Goal: Information Seeking & Learning: Learn about a topic

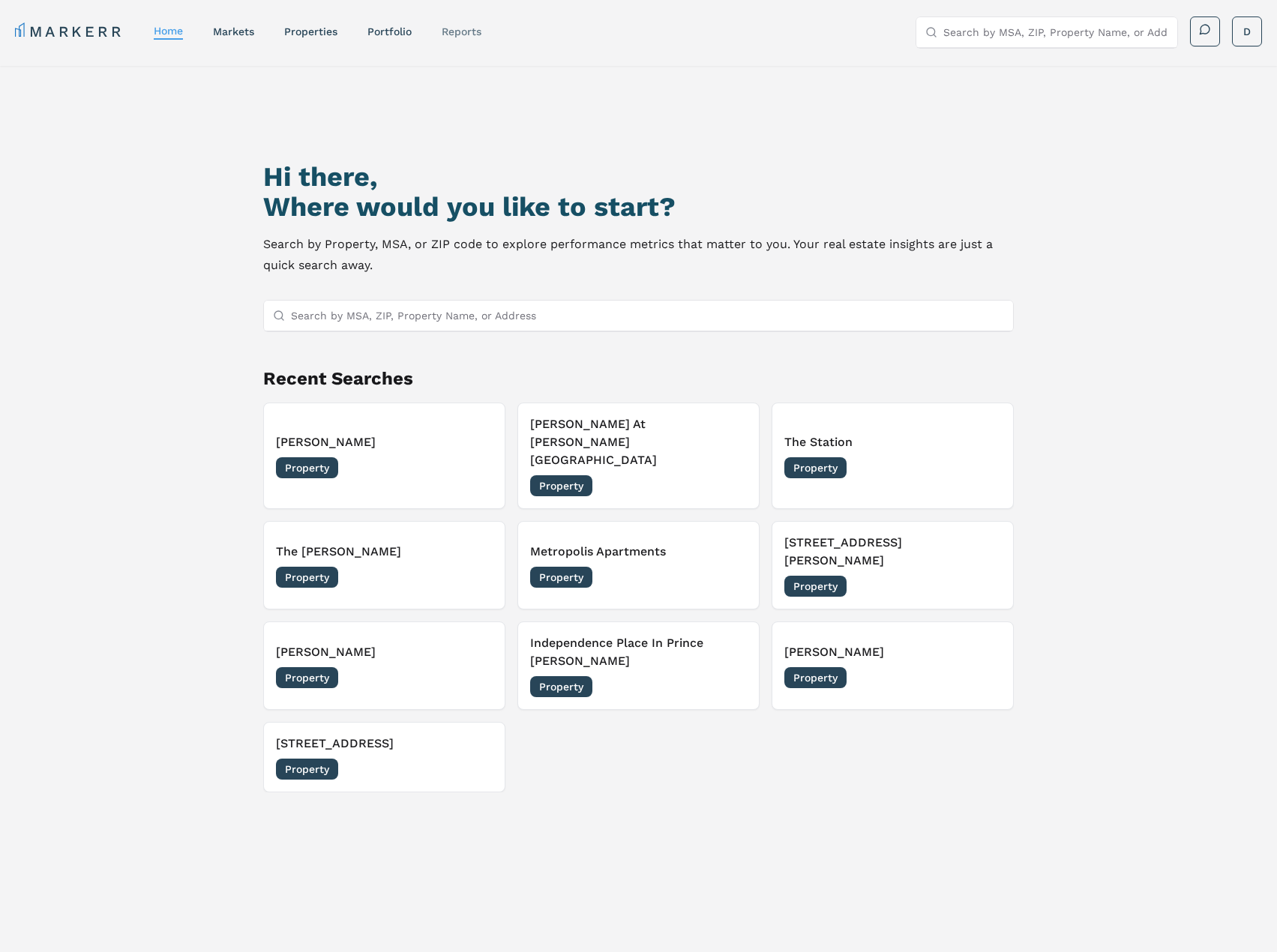
click at [444, 26] on link "reports" at bounding box center [462, 32] width 40 height 12
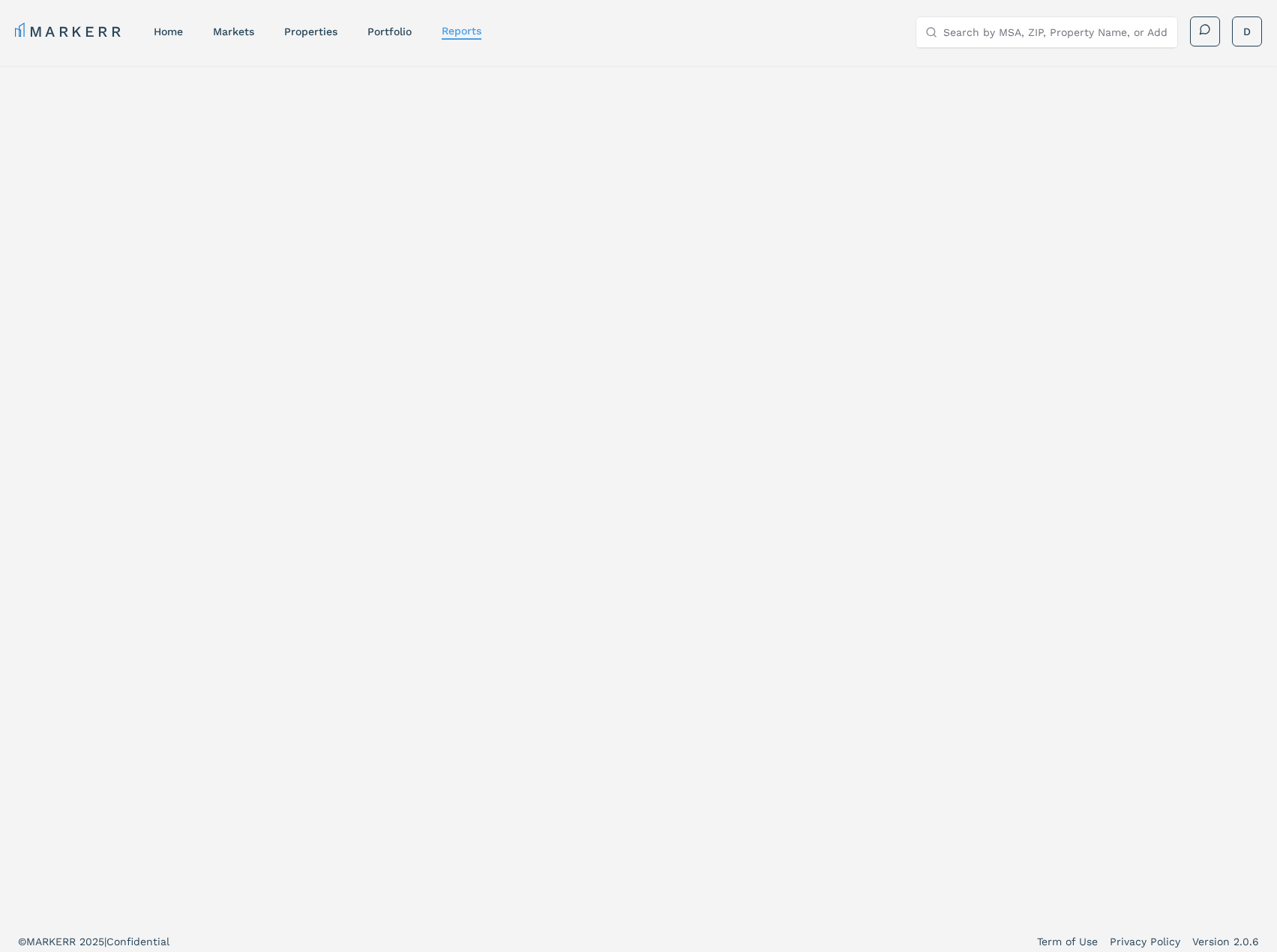
select select "-release_date"
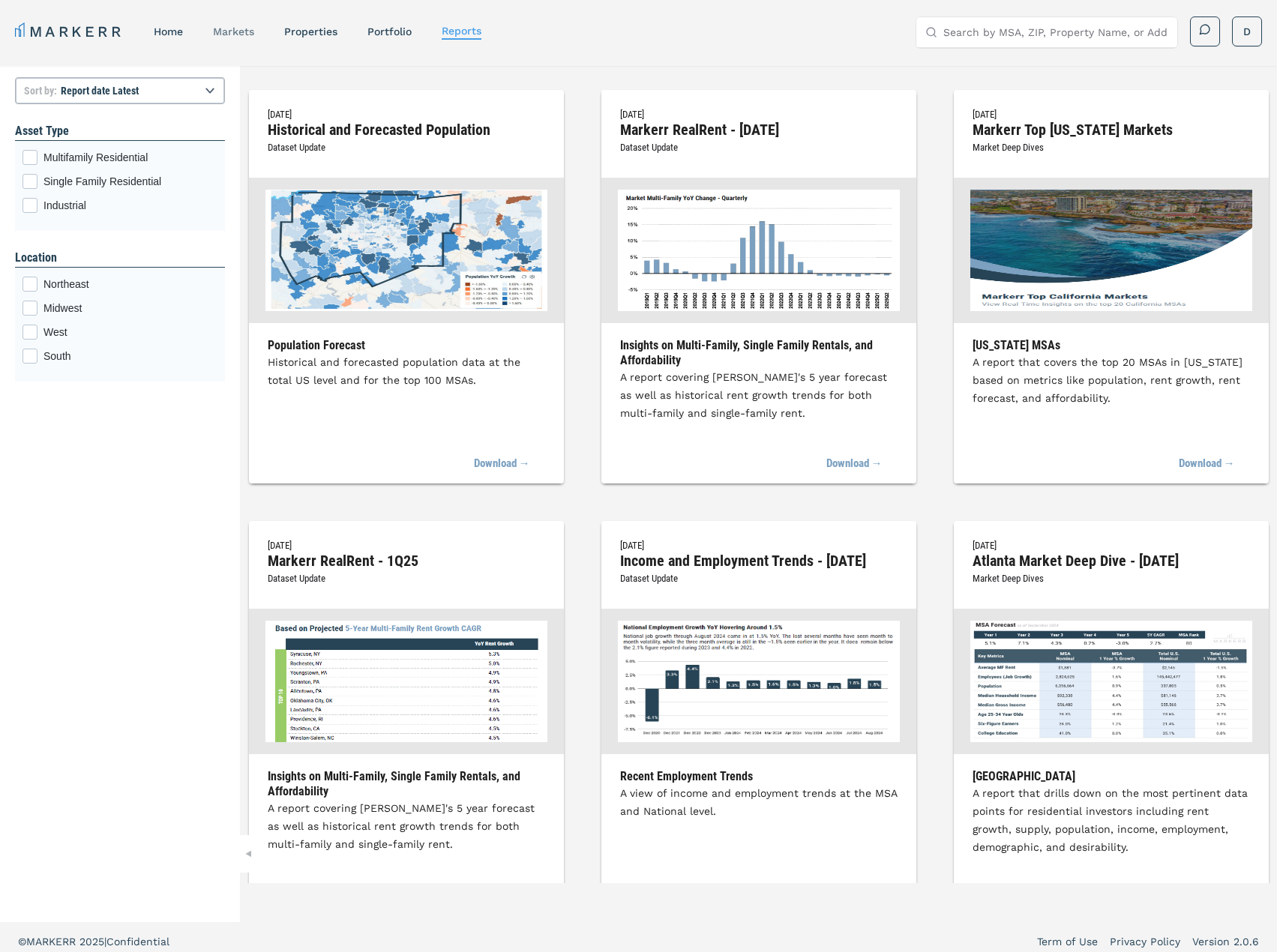
click at [235, 28] on link "markets" at bounding box center [233, 32] width 41 height 12
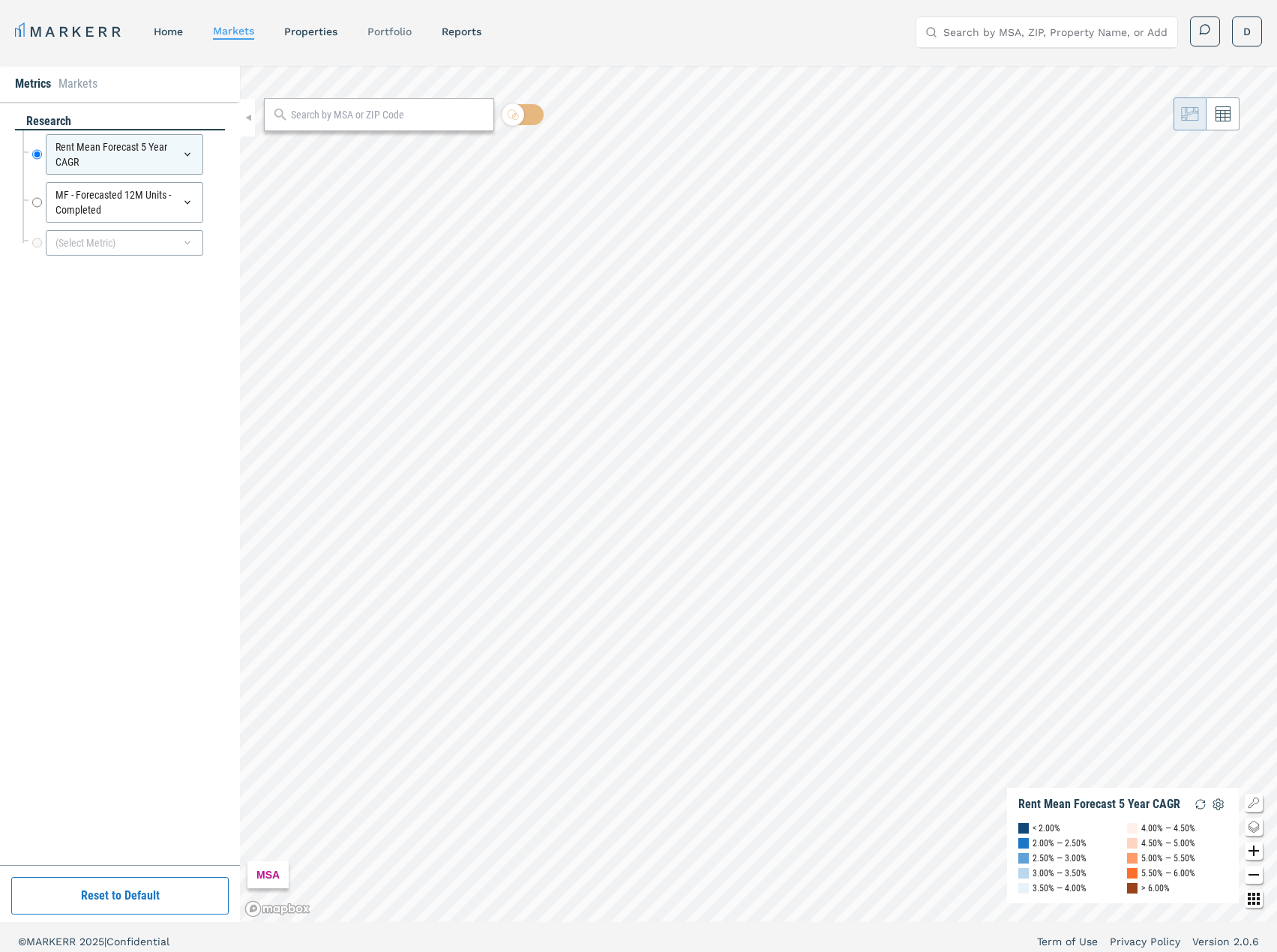
click at [403, 31] on link "Portfolio" at bounding box center [389, 32] width 44 height 12
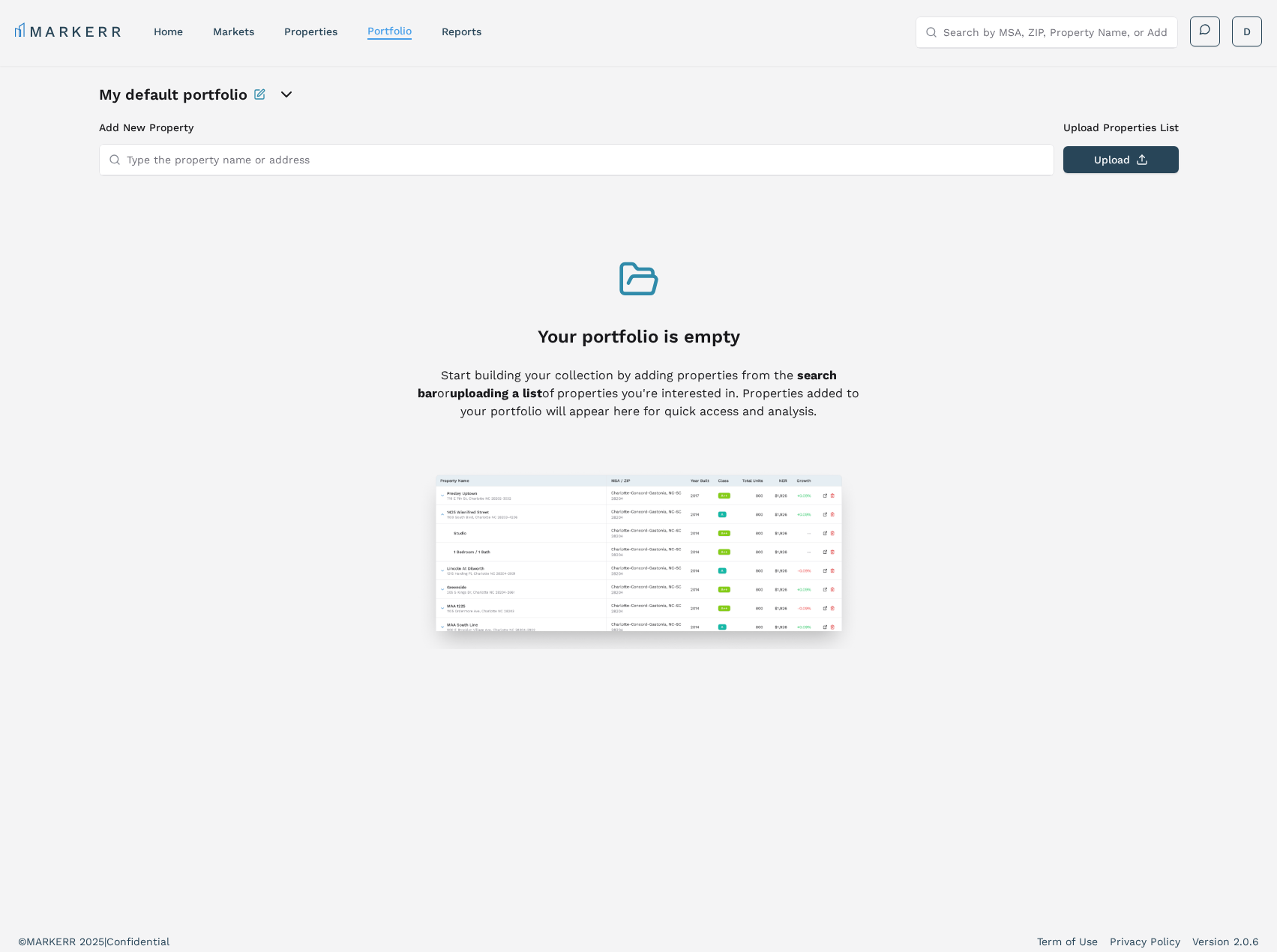
click at [291, 88] on icon "open portfolio options" at bounding box center [286, 94] width 18 height 18
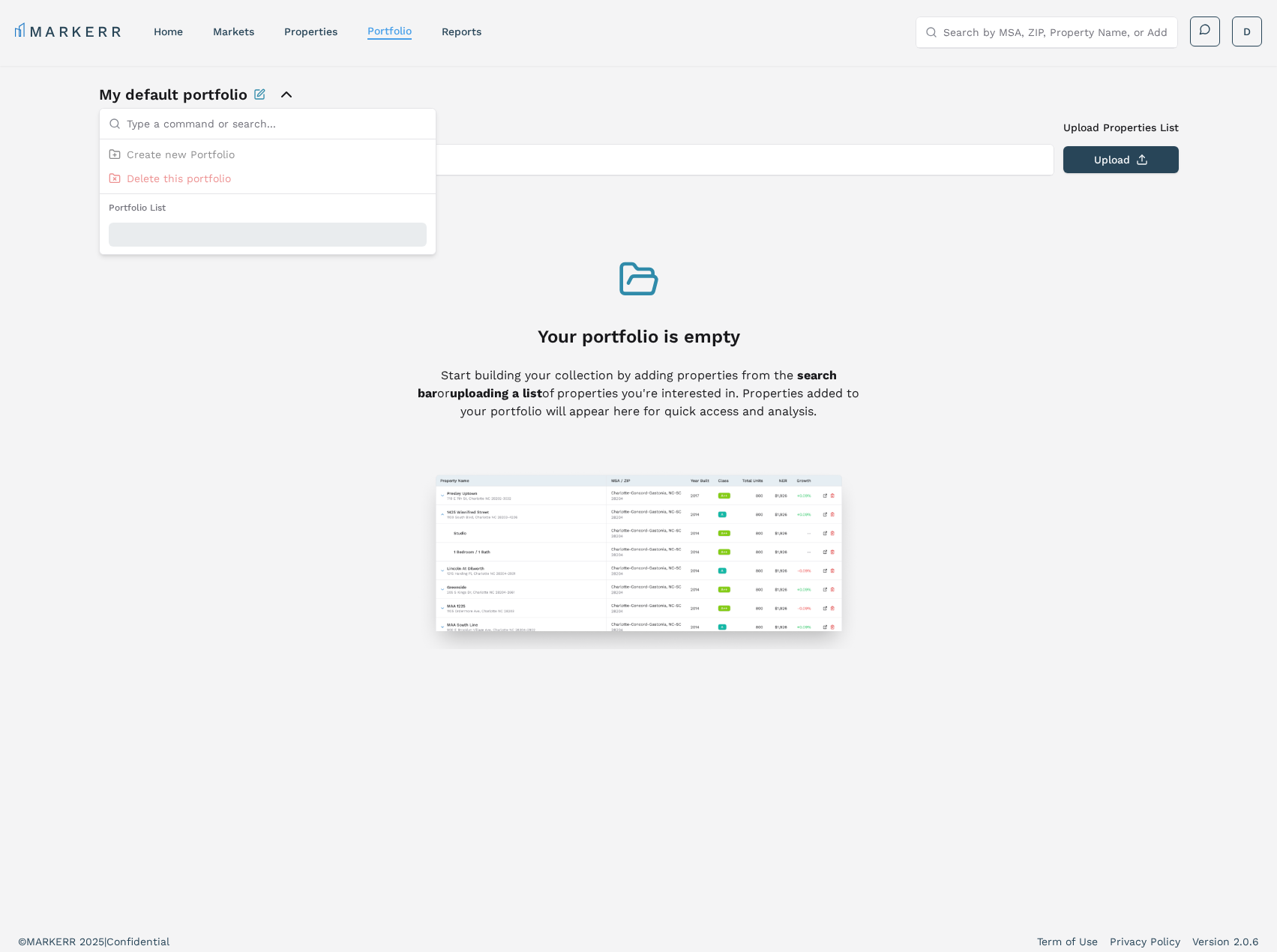
click at [315, 84] on div "My default portfolio Add New Property Upload Properties List Type the property …" at bounding box center [638, 494] width 1277 height 856
click at [472, 32] on link "reports" at bounding box center [462, 32] width 40 height 12
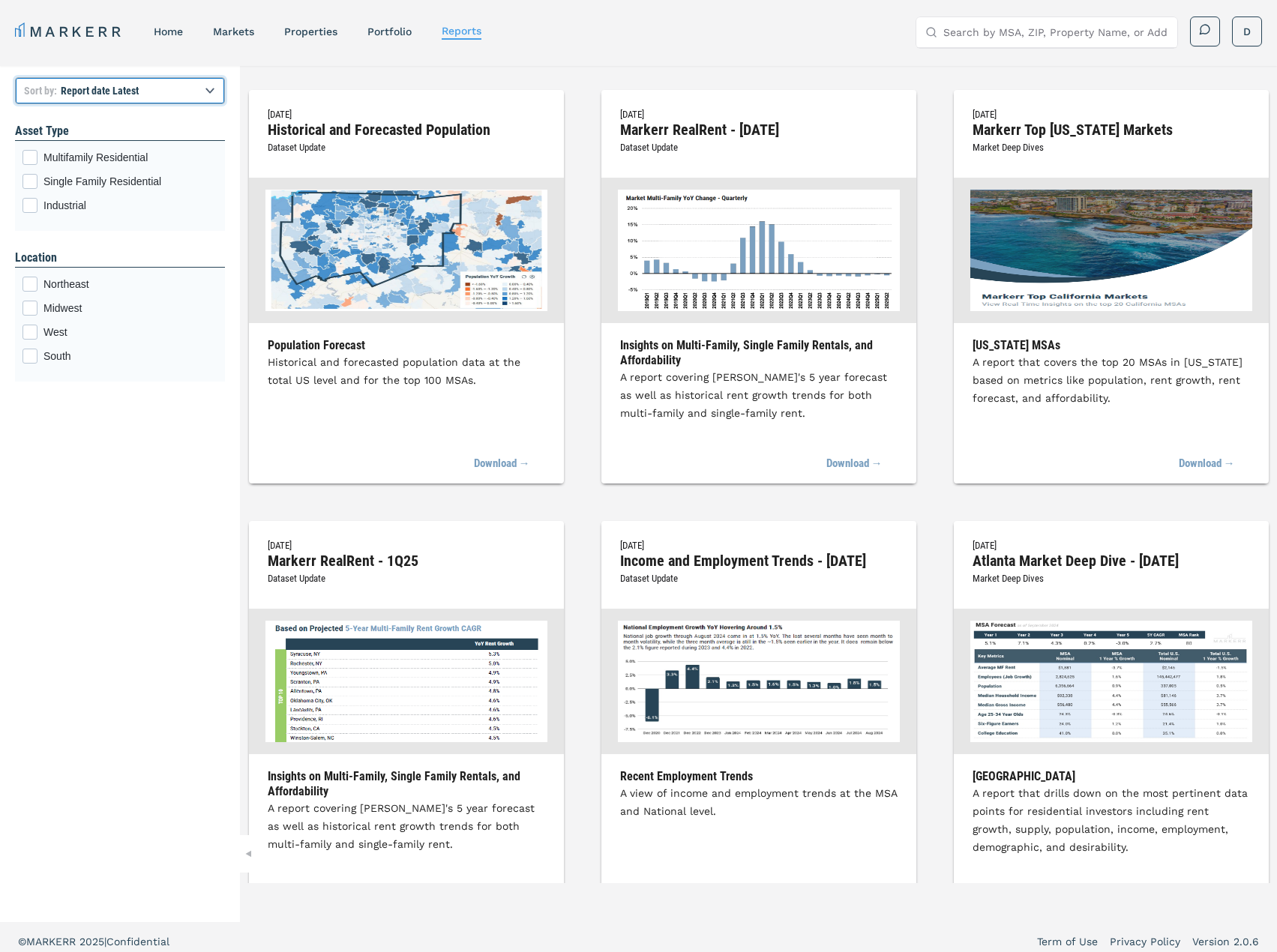
click at [218, 90] on select "Report title A to Z Report title Z to A Report date Latest Report date Oldest" at bounding box center [119, 90] width 210 height 27
select select "title"
click at [15, 77] on select "Report title A to Z Report title Z to A Report date Latest Report date Oldest" at bounding box center [119, 90] width 210 height 27
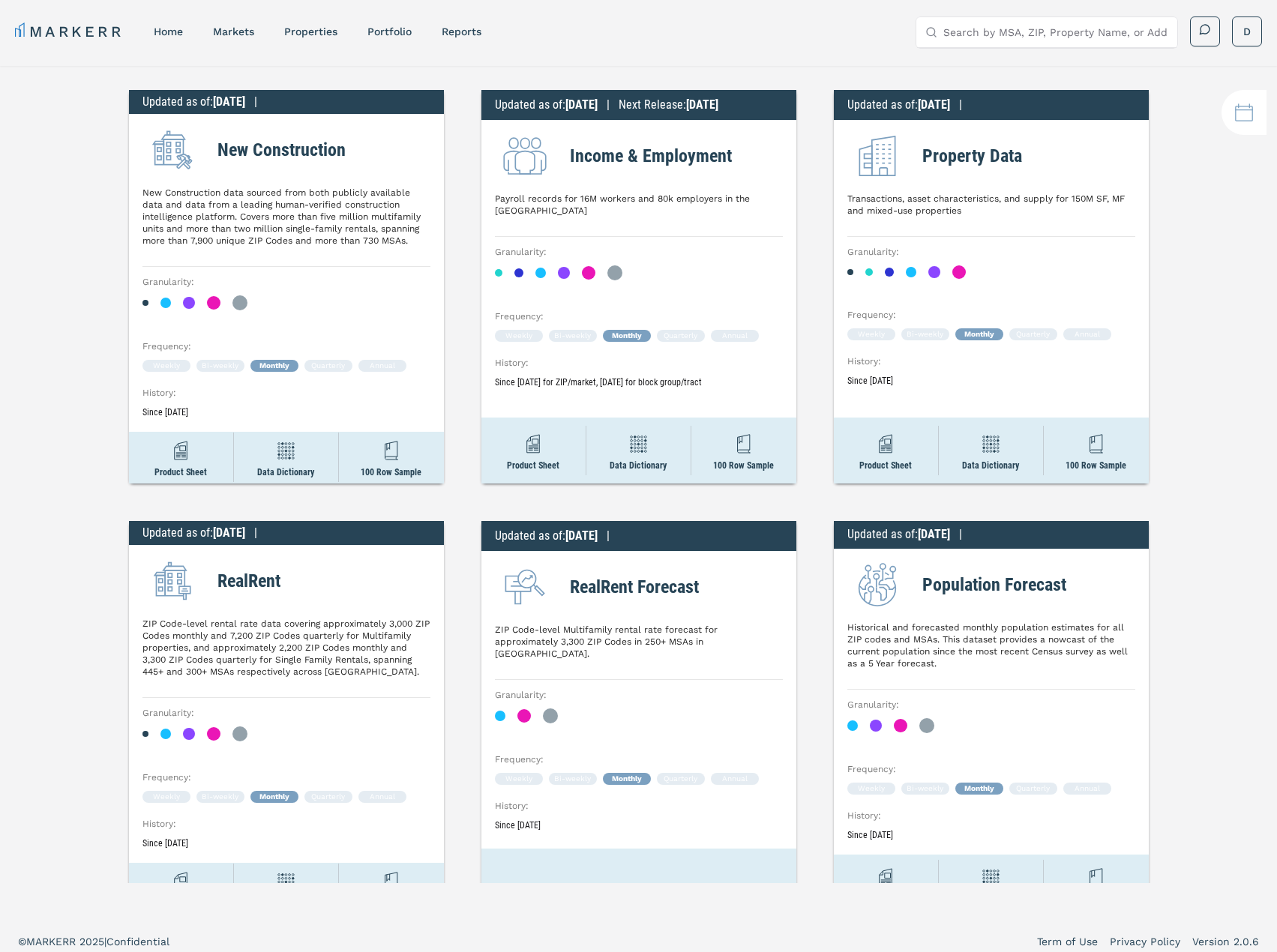
click at [92, 24] on link "MARKERR" at bounding box center [69, 31] width 109 height 21
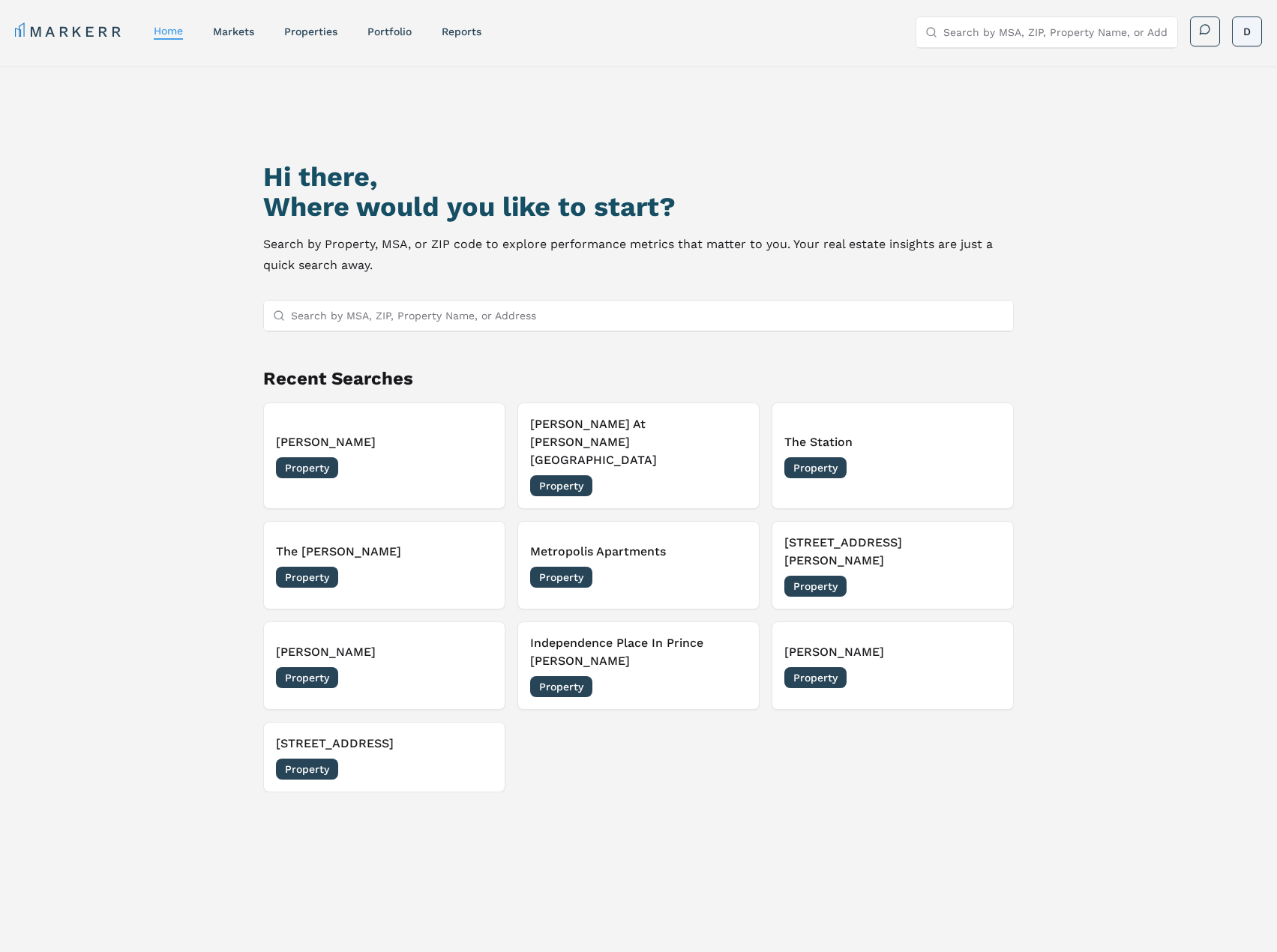
click at [1257, 38] on html "MARKERR home markets properties Portfolio reports Search by MSA, ZIP, Property …" at bounding box center [638, 540] width 1277 height 1081
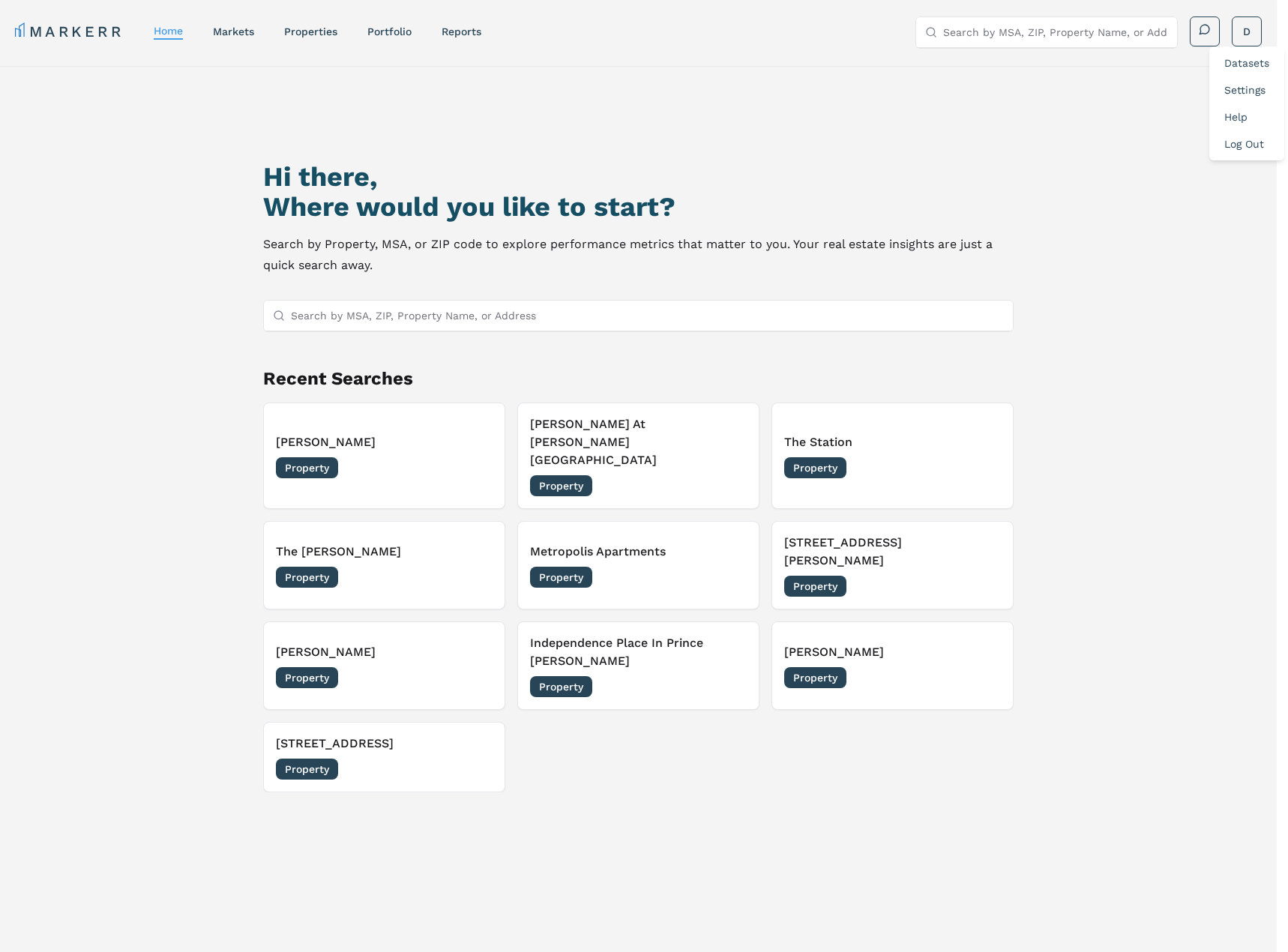
click at [1250, 62] on link "Datasets" at bounding box center [1247, 63] width 45 height 12
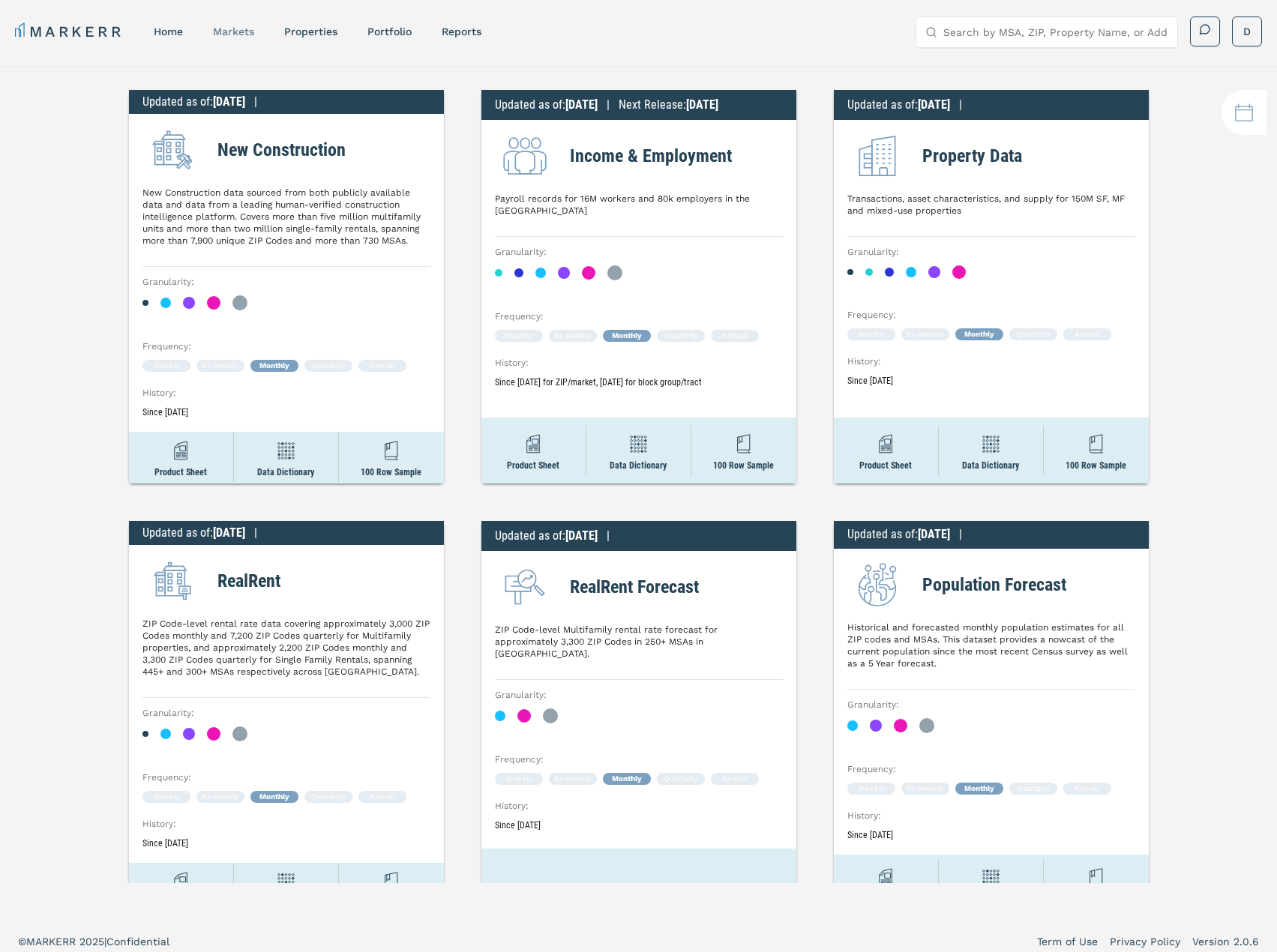
click at [245, 38] on div "markets" at bounding box center [233, 32] width 41 height 15
click at [237, 29] on link "markets" at bounding box center [233, 32] width 41 height 12
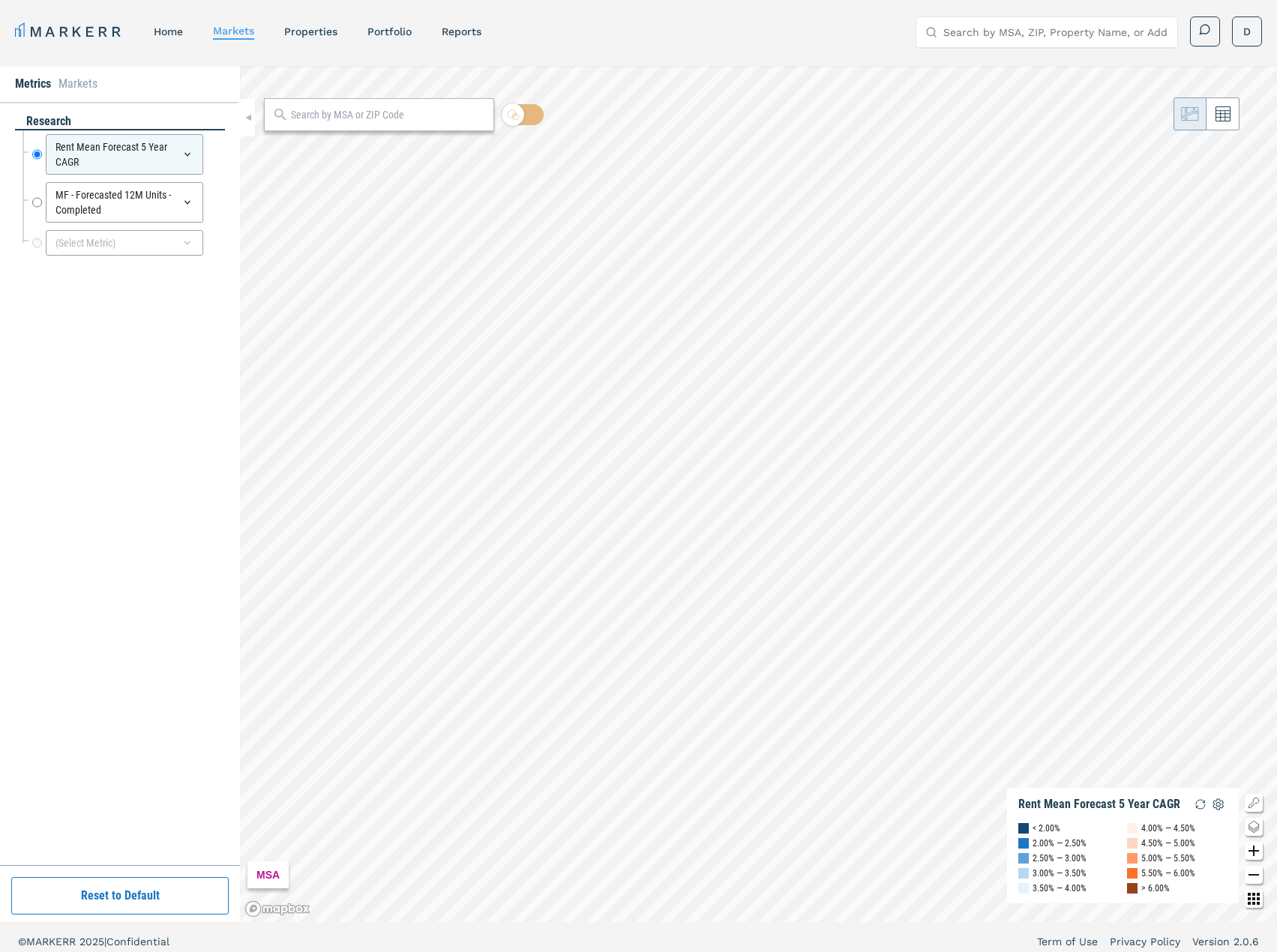
click at [75, 84] on li "Markets" at bounding box center [78, 84] width 39 height 18
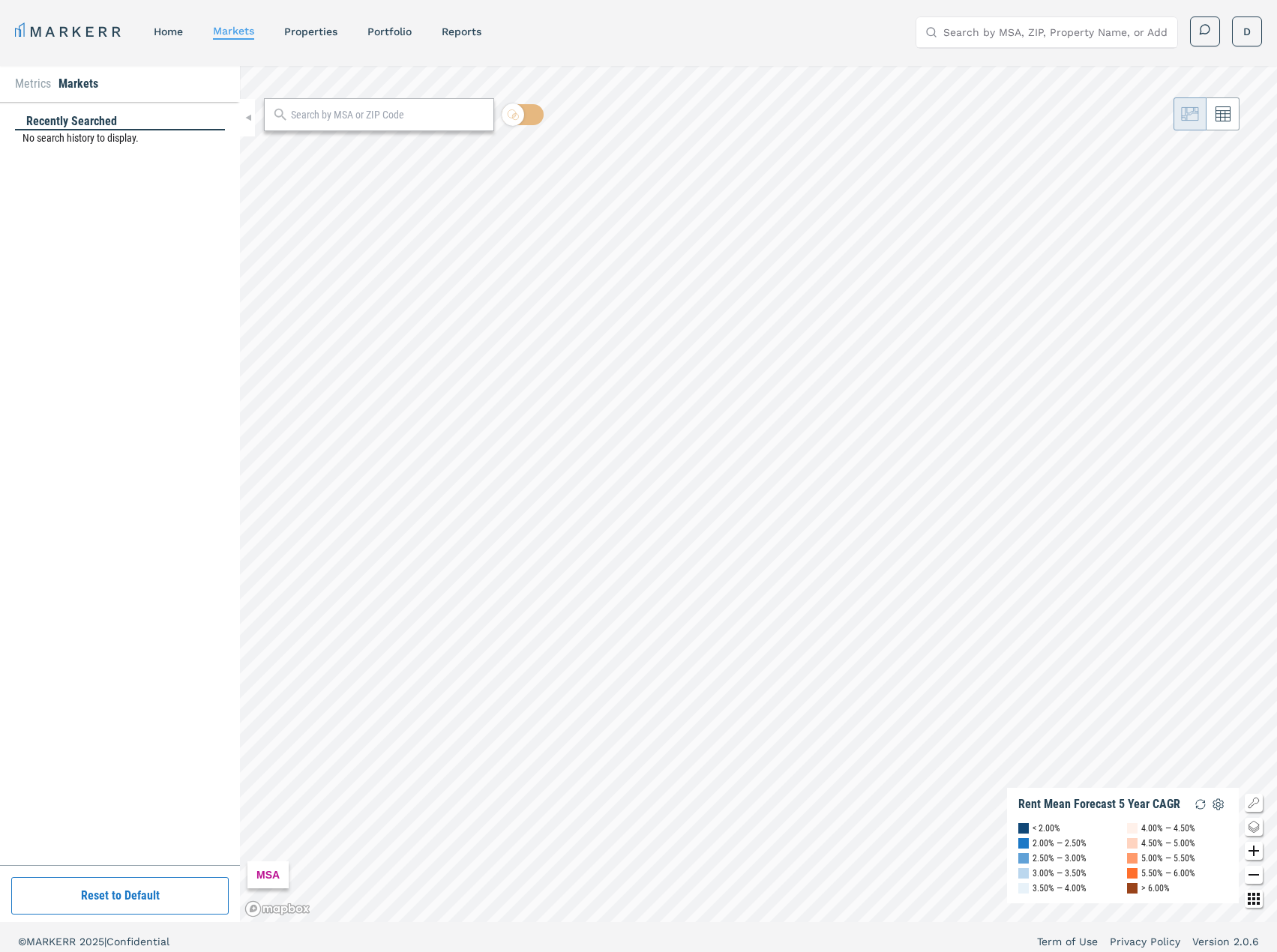
click at [38, 76] on li "Metrics" at bounding box center [33, 84] width 36 height 18
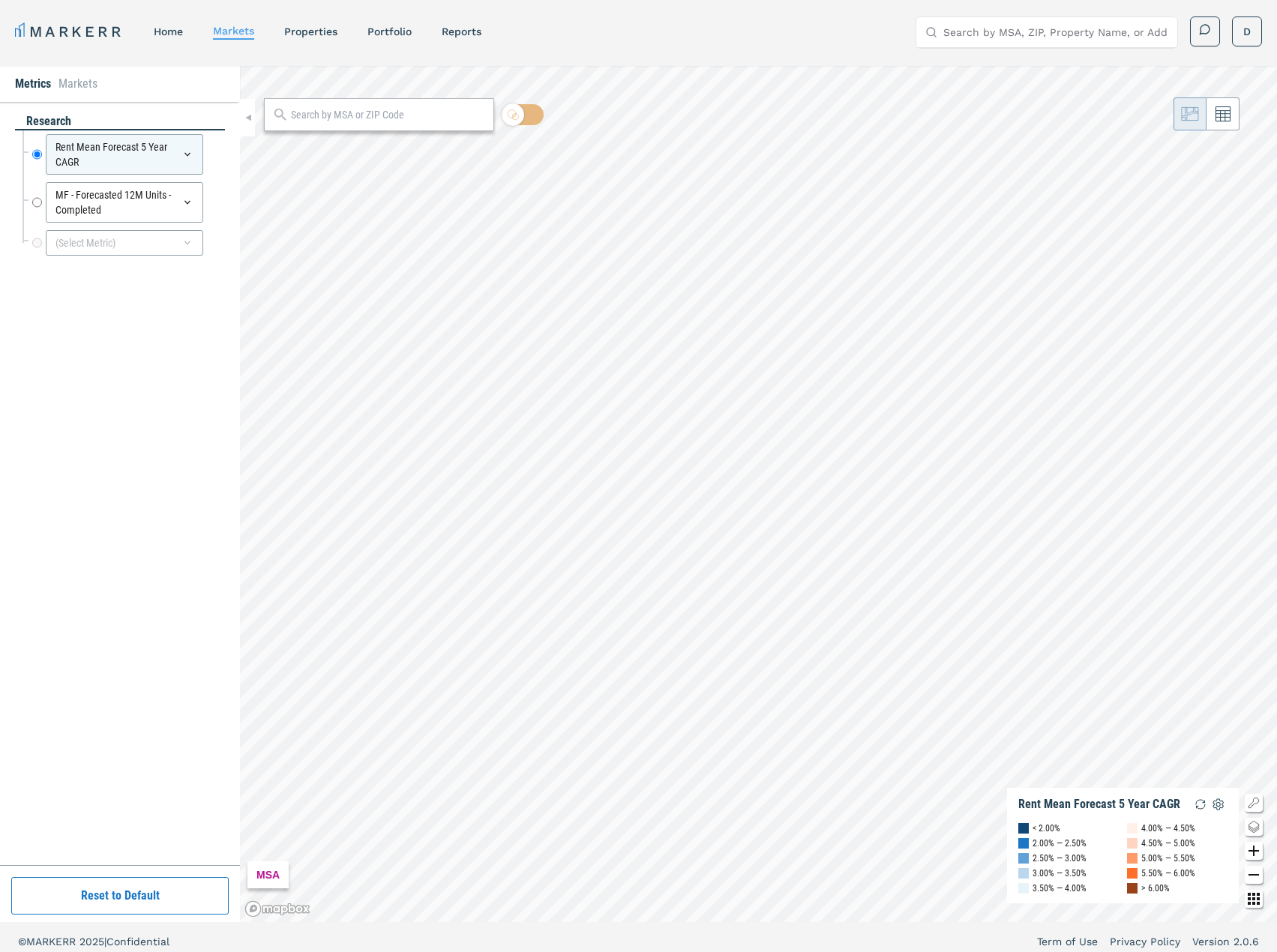
click at [29, 195] on div "MF - Forecasted 12M Units - Completed MF - Forecasted 12M Units - Completed" at bounding box center [124, 202] width 202 height 48
click at [38, 201] on input "MF - Forecasted 12M Units - Completed" at bounding box center [38, 202] width 10 height 40
radio input "false"
radio input "true"
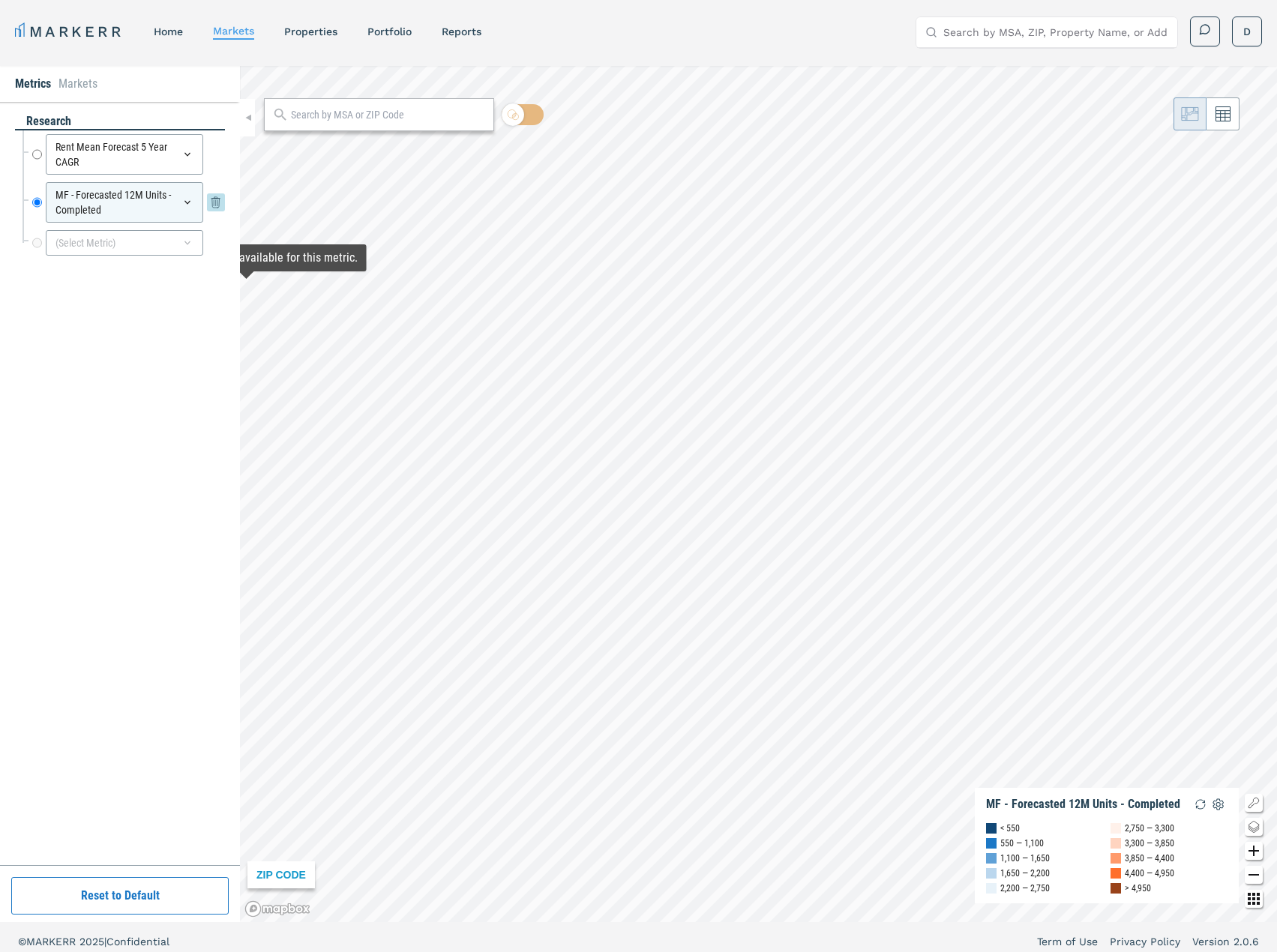
click at [188, 204] on icon at bounding box center [187, 202] width 12 height 12
click at [77, 757] on div "research Rent Mean Forecast 5 Year CAGR Rent Mean Forecast 5 Year CAGR MF - For…" at bounding box center [119, 484] width 210 height 741
click at [191, 236] on div "(Select Metric)" at bounding box center [124, 243] width 158 height 26
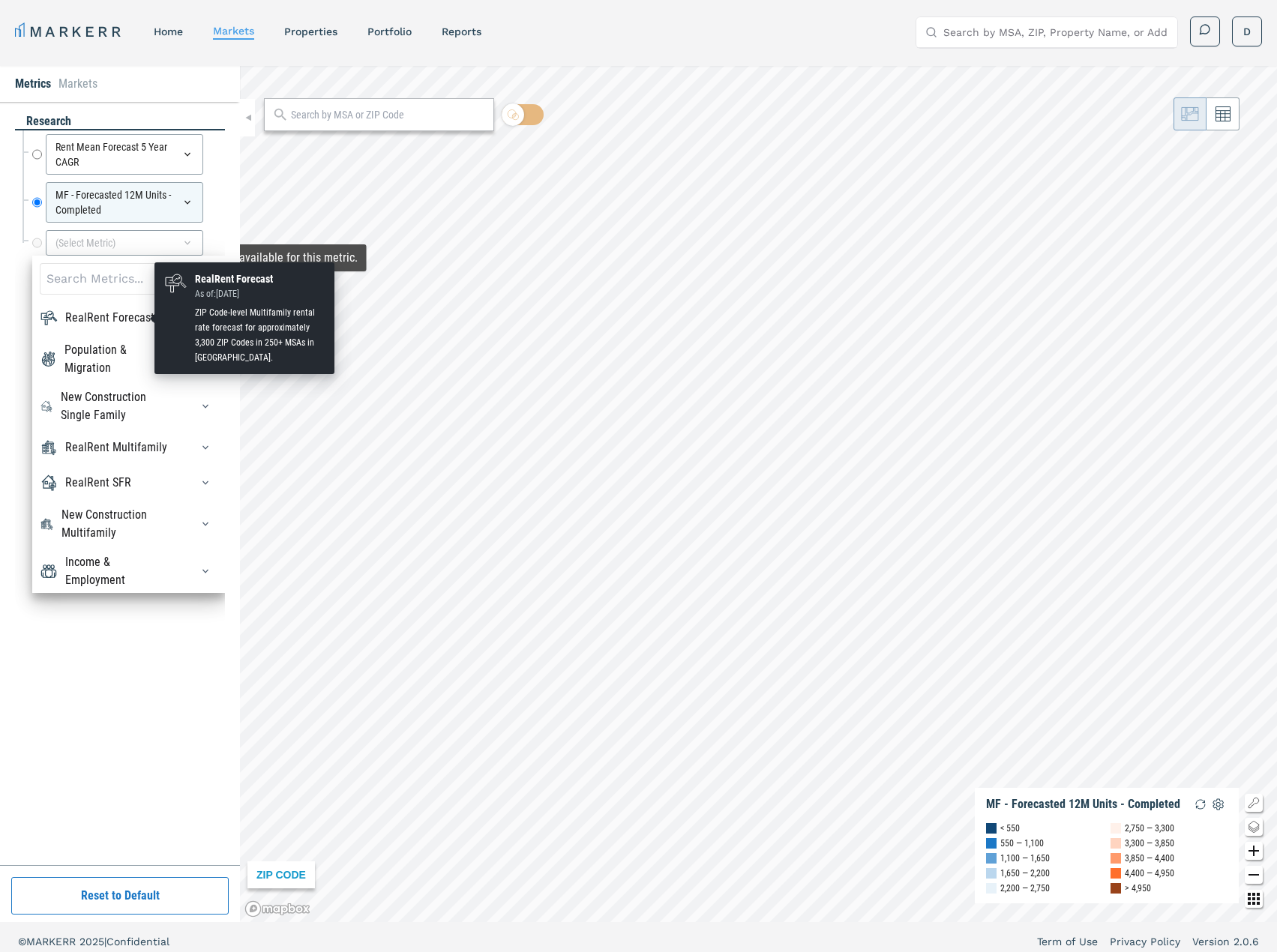
click at [105, 316] on div "RealRent Forecast" at bounding box center [109, 318] width 89 height 18
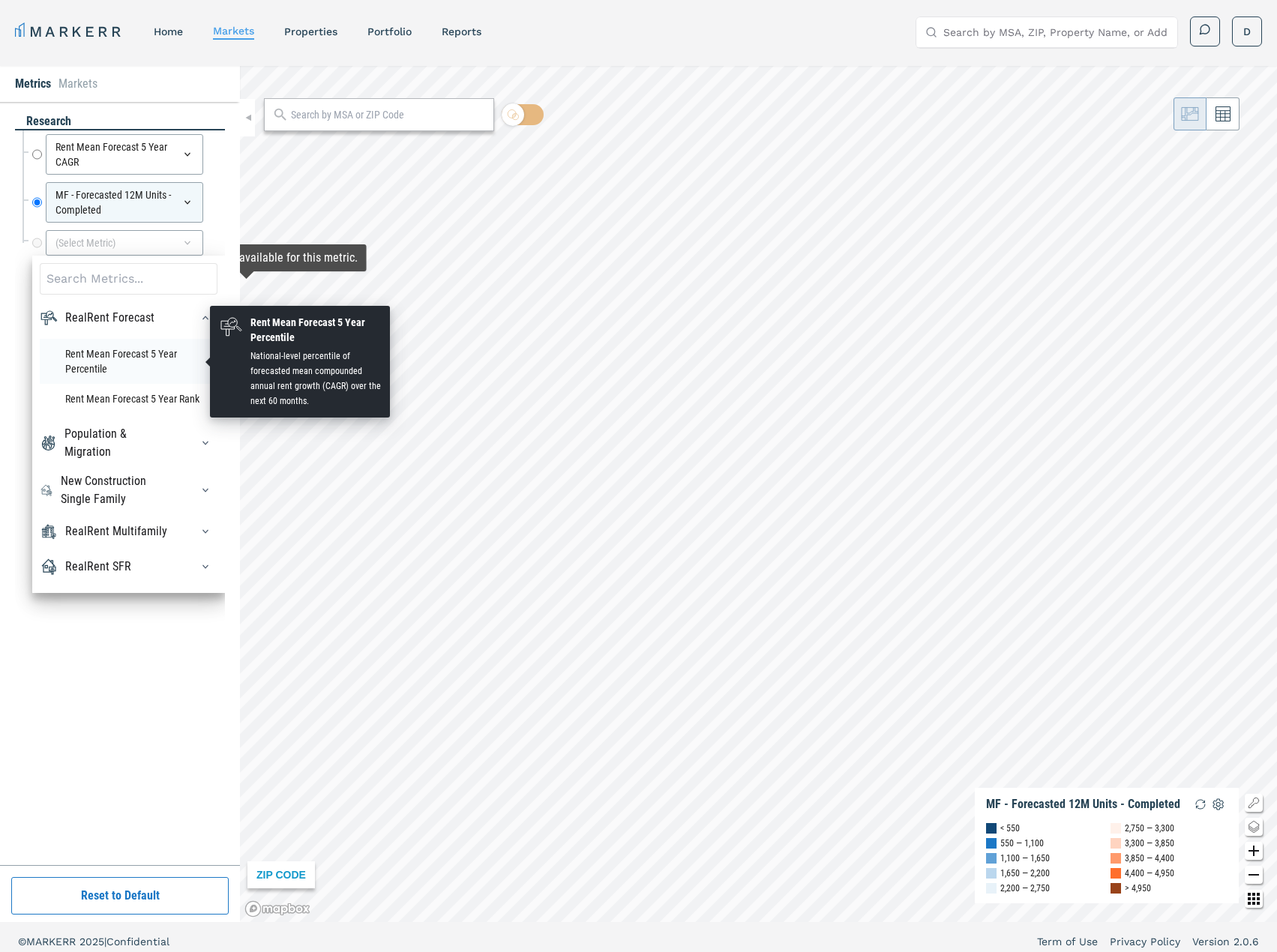
click at [86, 349] on li "Rent Mean Forecast 5 Year Percentile" at bounding box center [129, 362] width 178 height 45
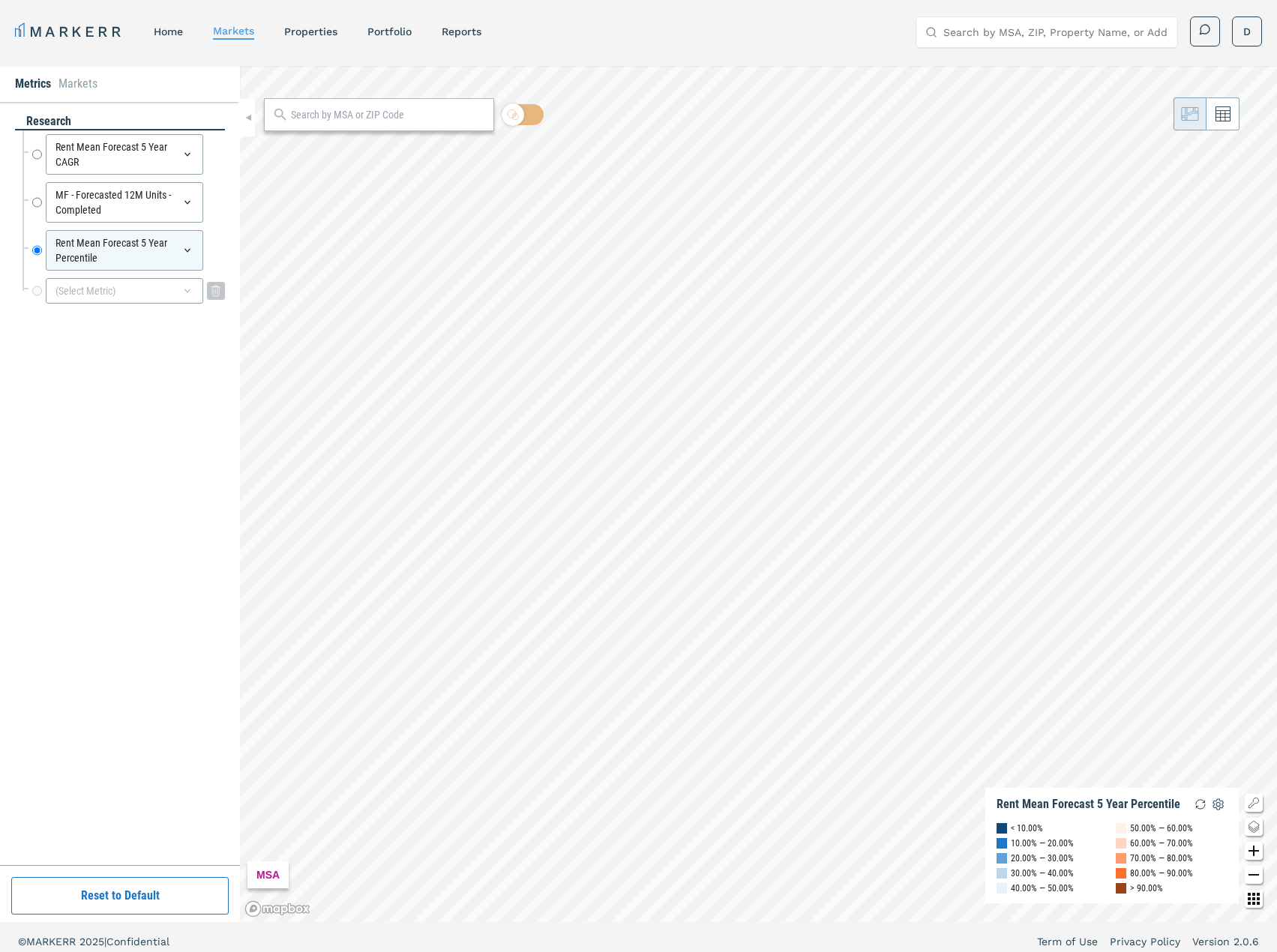
click at [129, 286] on div "(Select Metric)" at bounding box center [124, 291] width 158 height 26
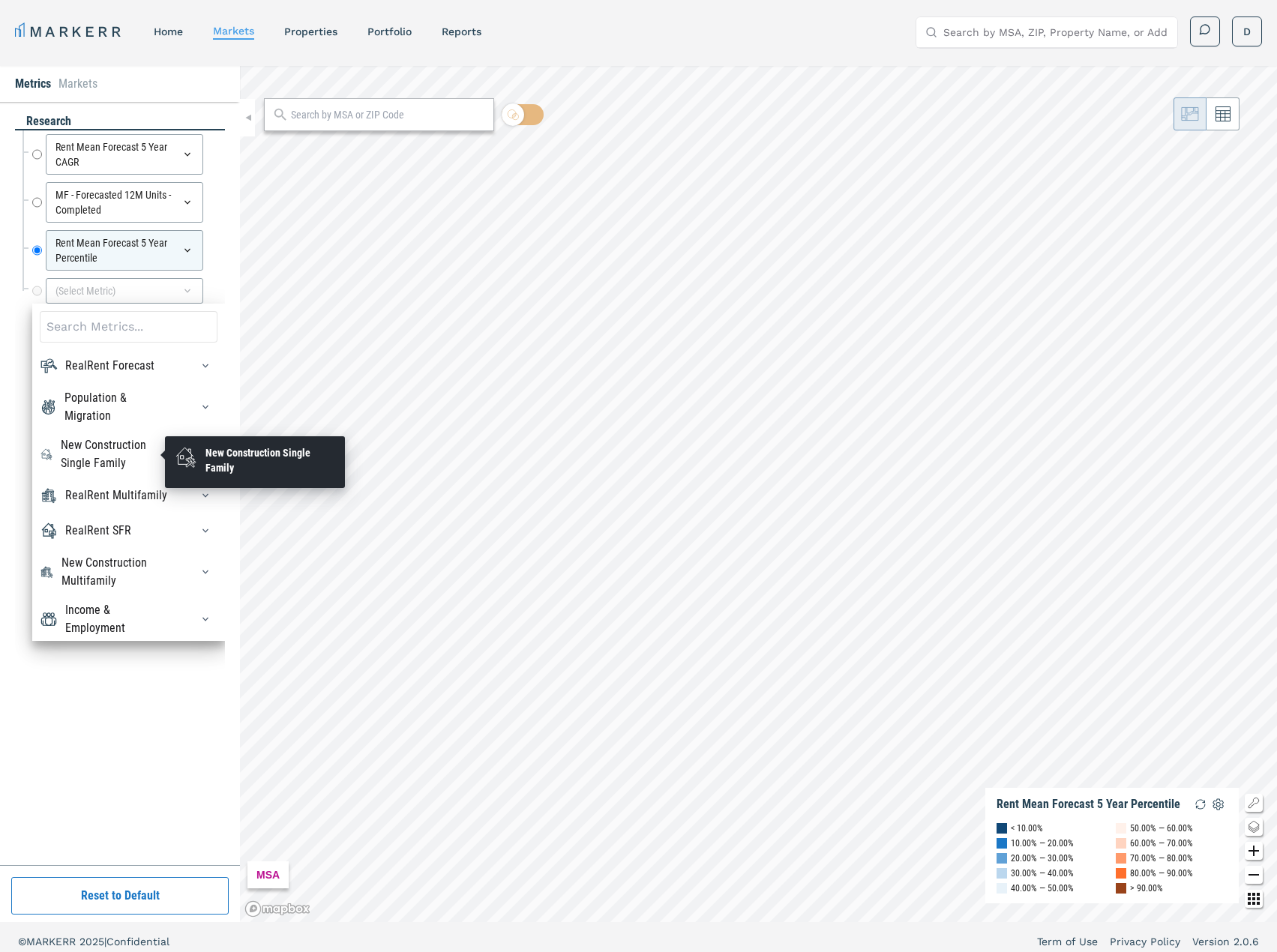
scroll to position [51, 0]
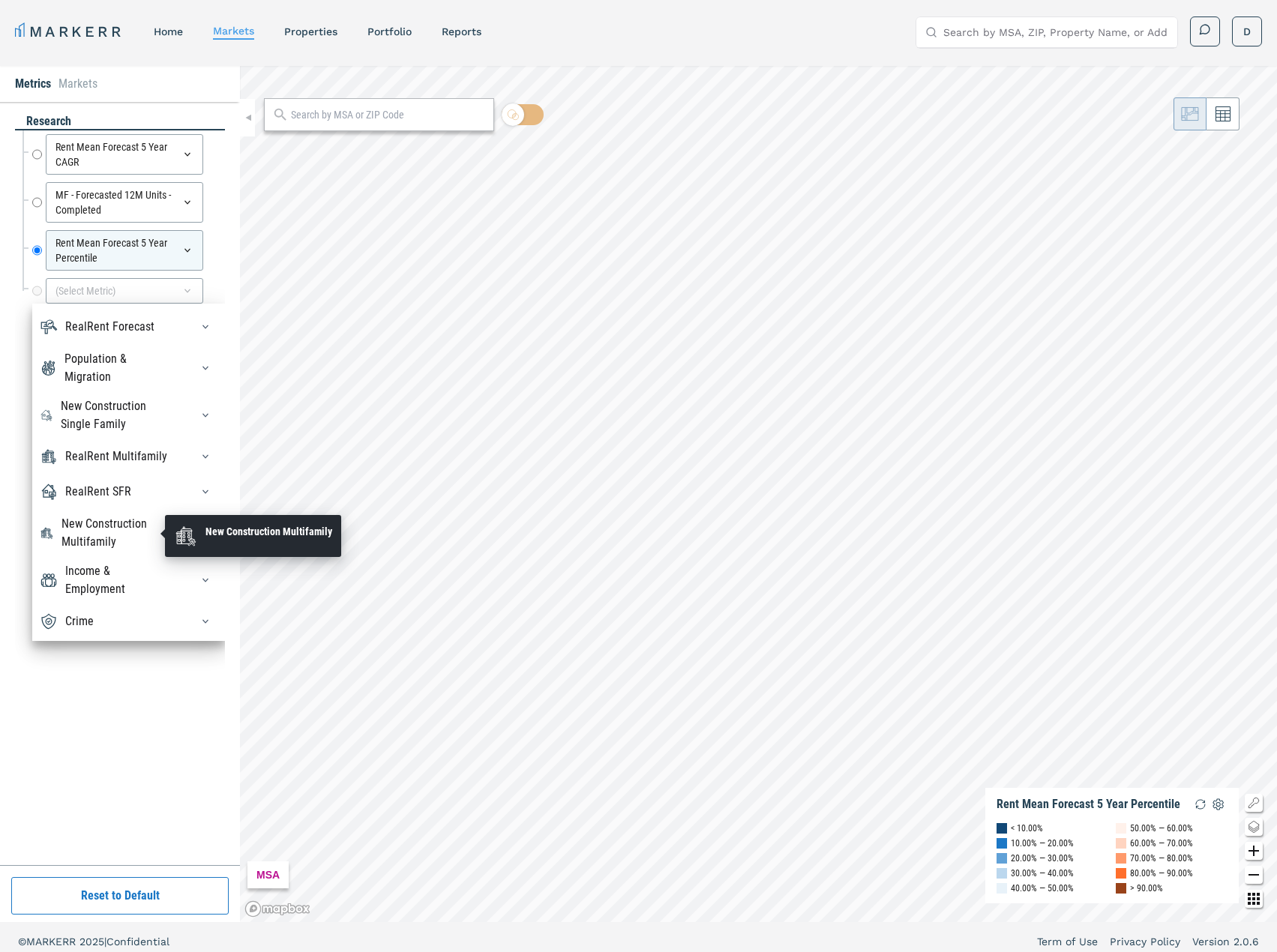
click at [68, 522] on div "New Construction Multifamily" at bounding box center [117, 533] width 111 height 36
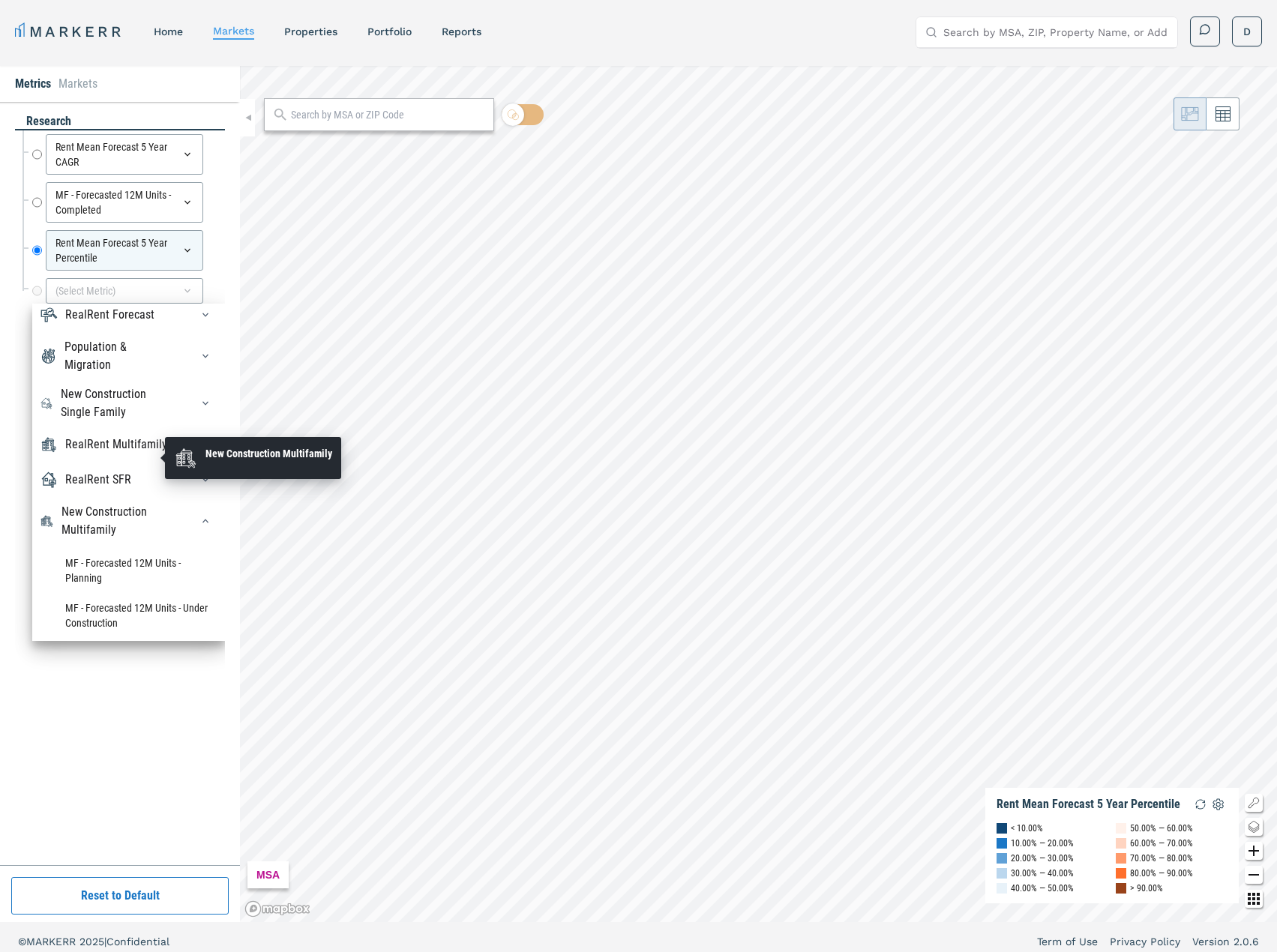
scroll to position [126, 0]
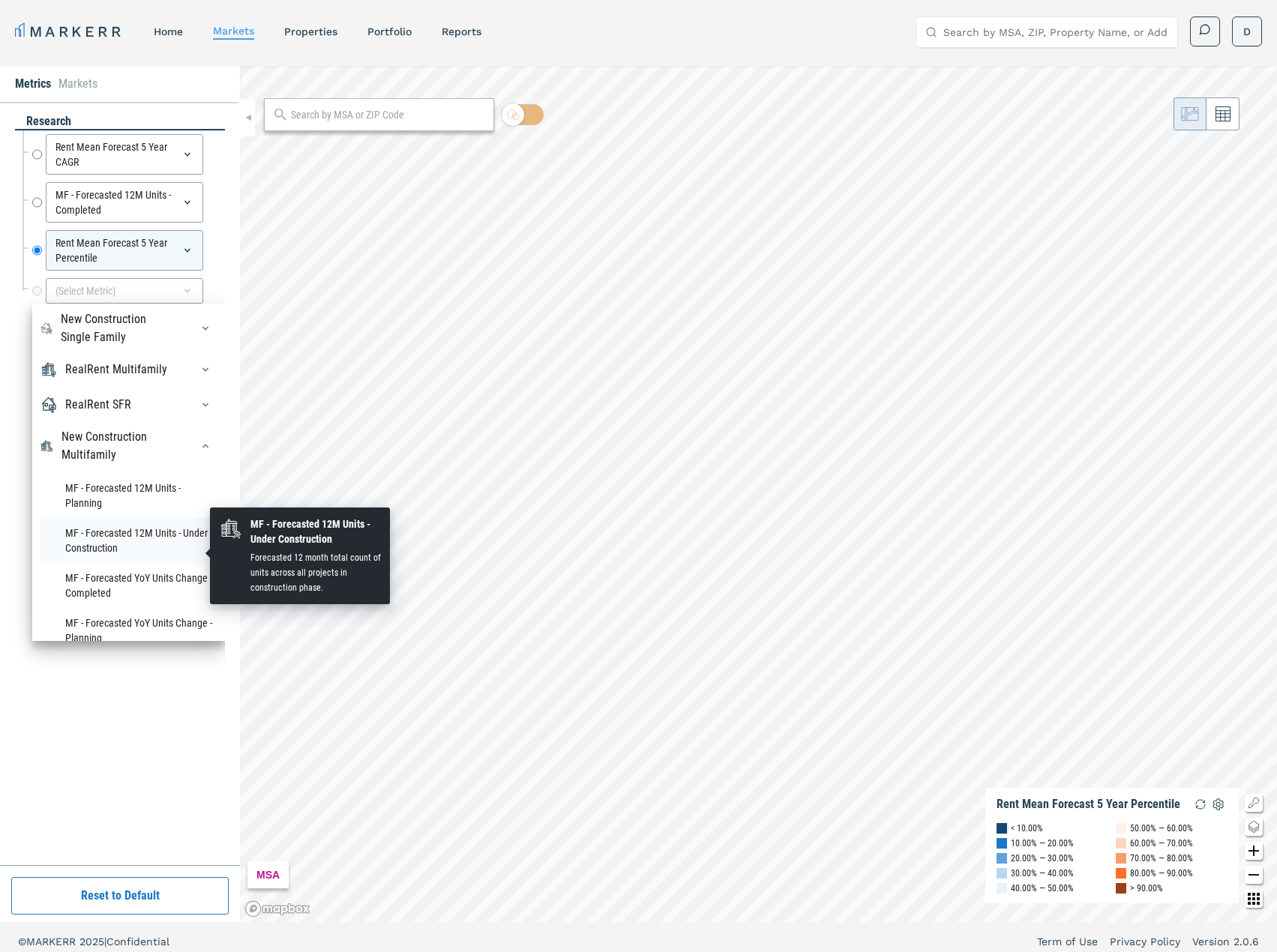
click at [63, 557] on li "MF - Forecasted 12M Units - Under Construction" at bounding box center [129, 540] width 178 height 45
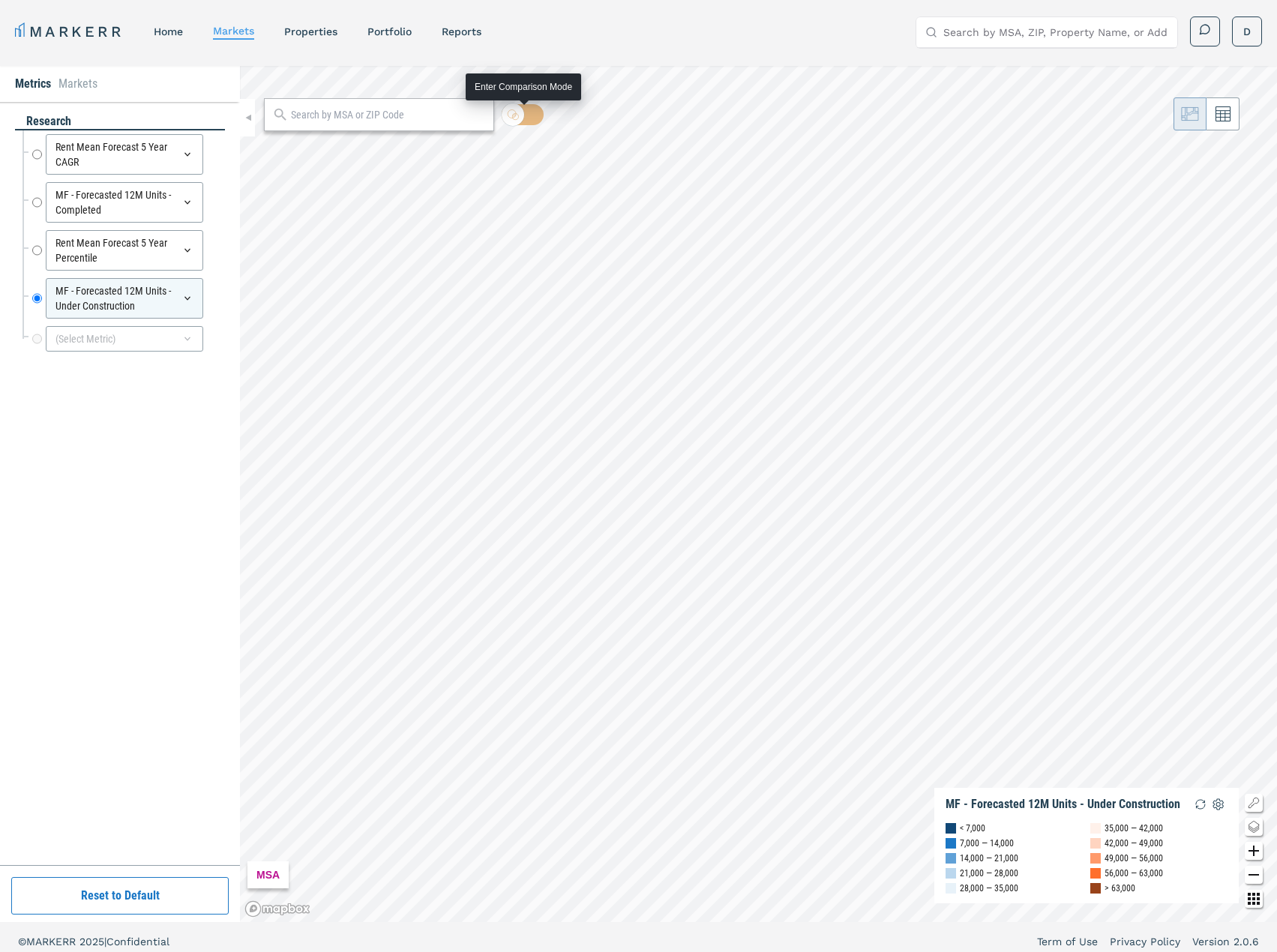
click at [540, 117] on input "checkbox" at bounding box center [523, 114] width 42 height 21
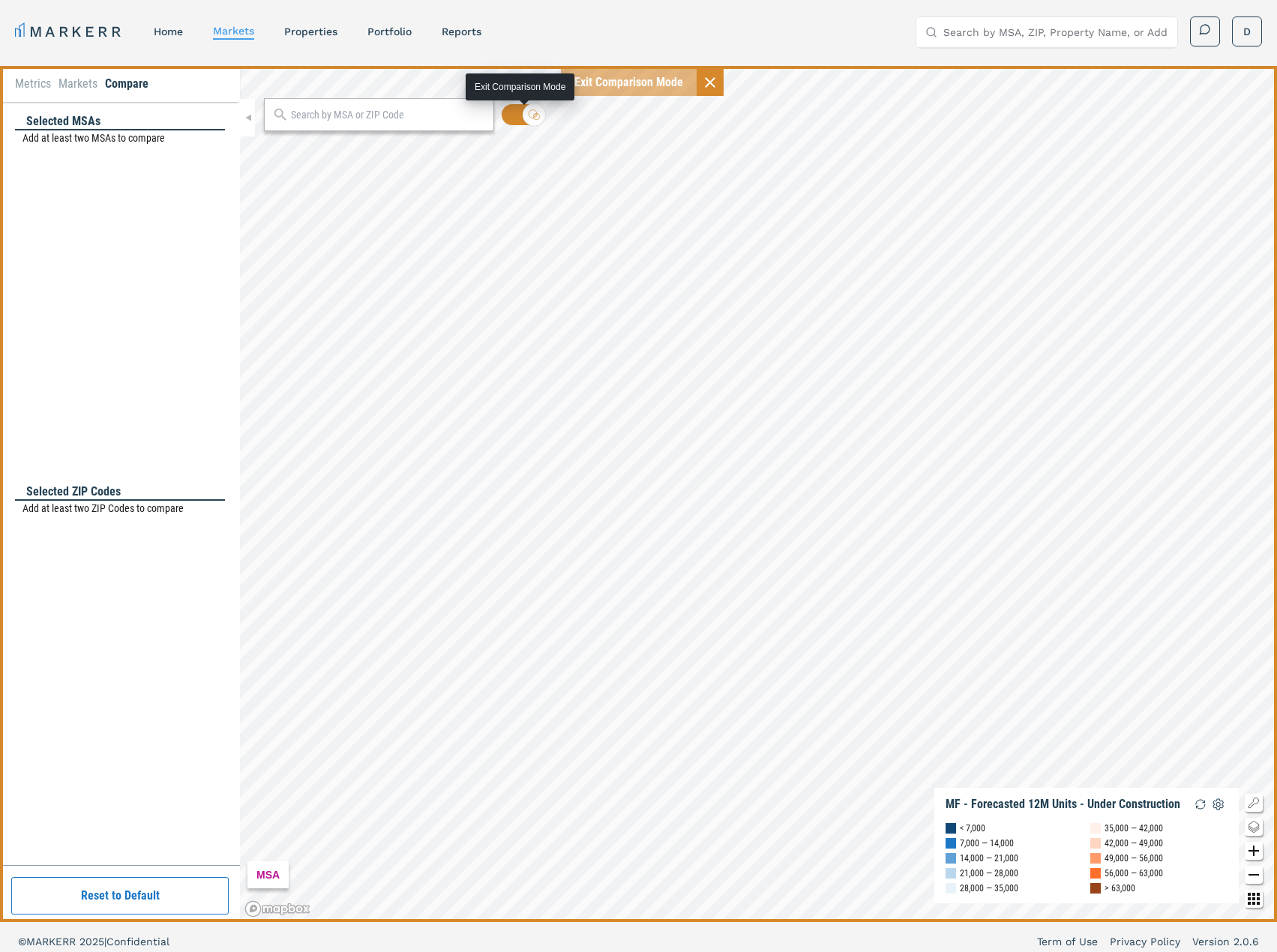
click at [516, 119] on input "checkbox" at bounding box center [523, 114] width 42 height 21
checkbox input "false"
